Goal: Information Seeking & Learning: Learn about a topic

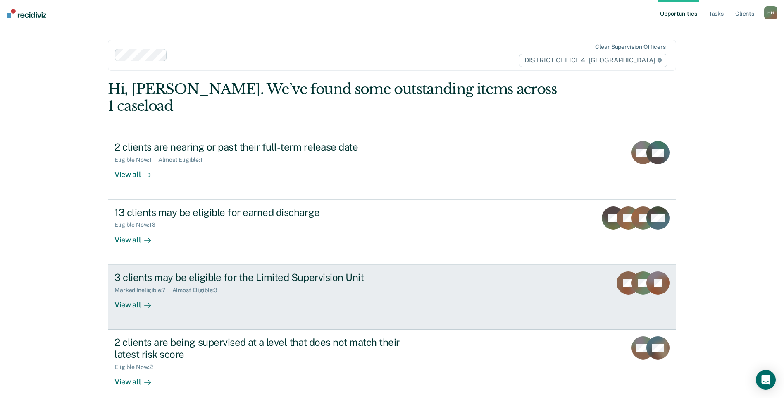
click at [310, 283] on div "Marked Ineligible : 7 Almost Eligible : 3" at bounding box center [259, 288] width 290 height 10
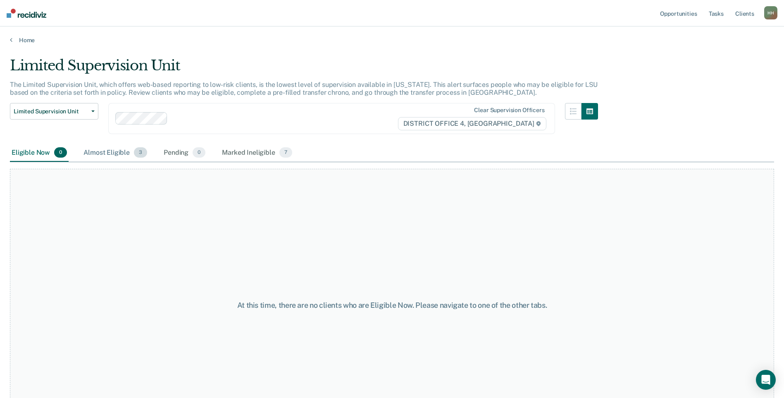
click at [122, 159] on div "Almost Eligible 3" at bounding box center [115, 153] width 67 height 18
